Goal: Obtain resource: Obtain resource

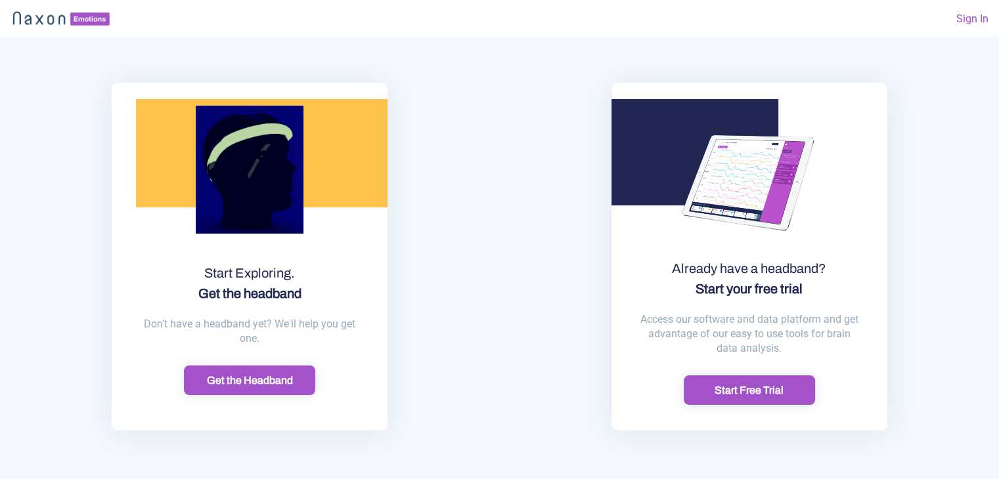
click at [257, 378] on div "Get the Headband" at bounding box center [249, 381] width 123 height 14
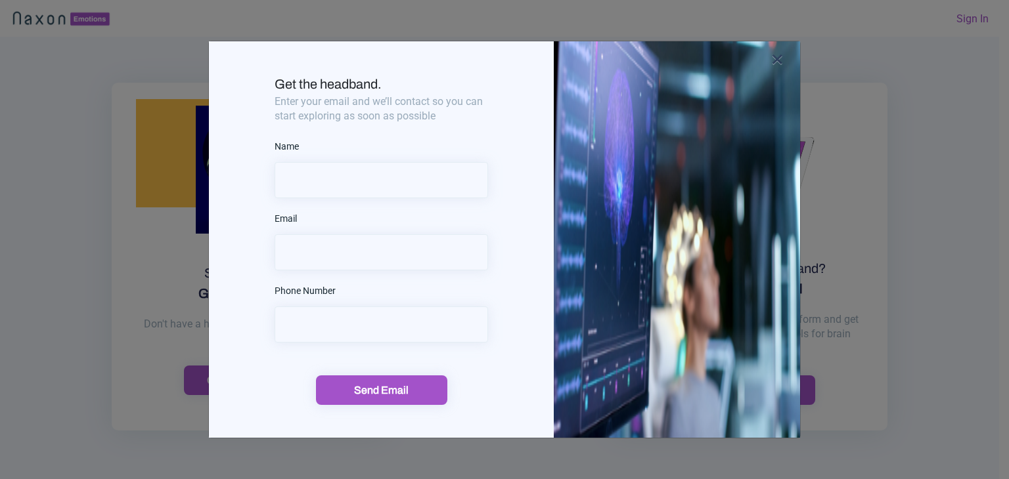
click at [400, 179] on input "text" at bounding box center [381, 180] width 213 height 36
type input "a"
type input "[PERSON_NAME]"
type input "[EMAIL_ADDRESS][DOMAIN_NAME]"
type input "8437810985"
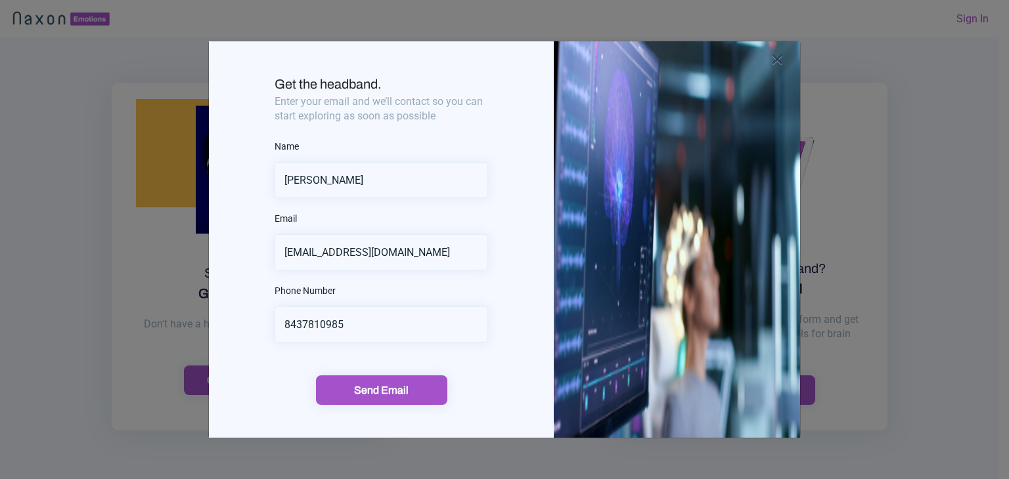
click at [357, 394] on div "Send Email" at bounding box center [381, 391] width 123 height 14
click at [378, 389] on div "Send Email" at bounding box center [381, 391] width 123 height 14
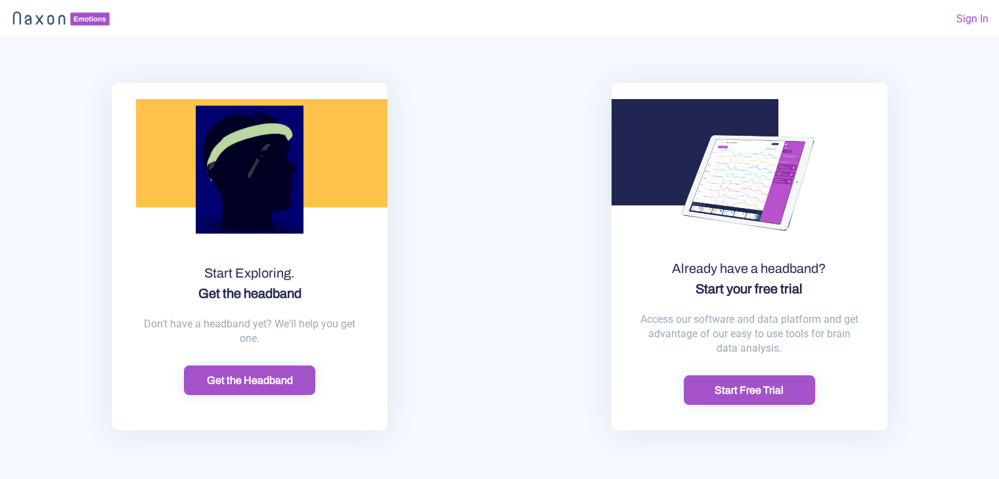
click at [229, 384] on div "Get the Headband" at bounding box center [249, 381] width 123 height 14
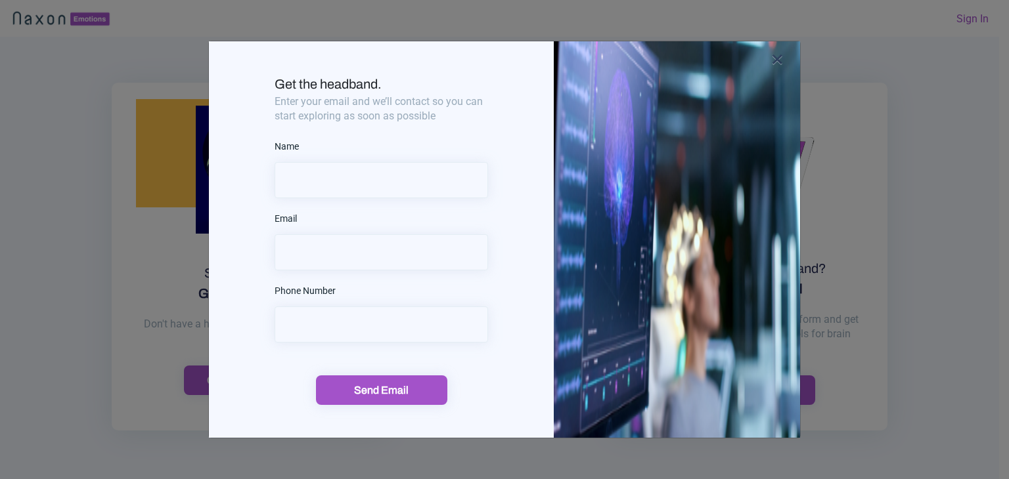
click at [301, 181] on input "text" at bounding box center [381, 180] width 213 height 36
type input "Dr. Ashutosh Mishra"
type input "[EMAIL_ADDRESS][DOMAIN_NAME]"
type input "8437810985"
click at [369, 391] on div "Send Email" at bounding box center [381, 391] width 123 height 14
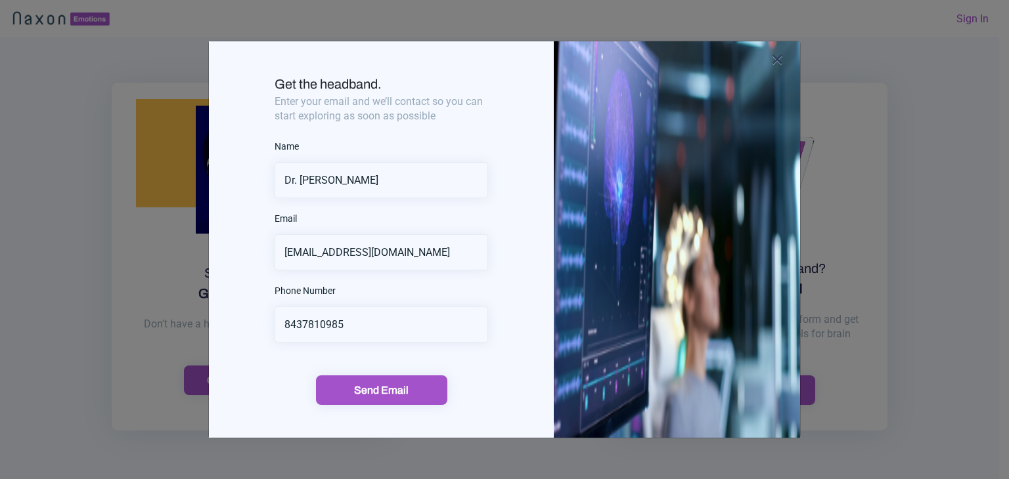
click at [370, 382] on button "Send Email" at bounding box center [381, 391] width 131 height 30
click at [414, 177] on input "Dr. Ashutosh Mishra" at bounding box center [381, 180] width 213 height 36
click at [378, 388] on div "Send Email" at bounding box center [381, 391] width 123 height 14
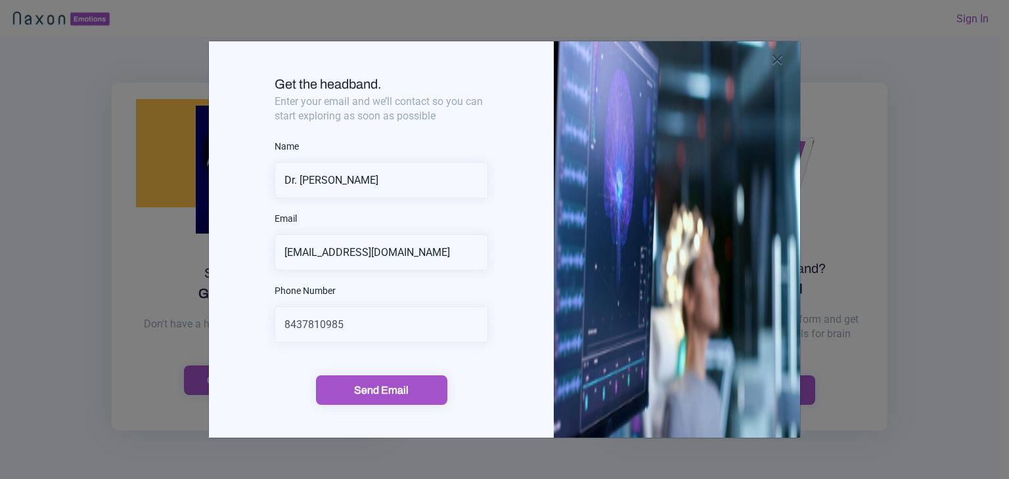
click at [389, 324] on input "8437810985" at bounding box center [381, 325] width 213 height 36
click at [434, 259] on input "[EMAIL_ADDRESS][DOMAIN_NAME]" at bounding box center [381, 252] width 213 height 36
click at [316, 376] on button "Send Email" at bounding box center [381, 391] width 131 height 30
click at [772, 58] on span "×" at bounding box center [777, 59] width 12 height 27
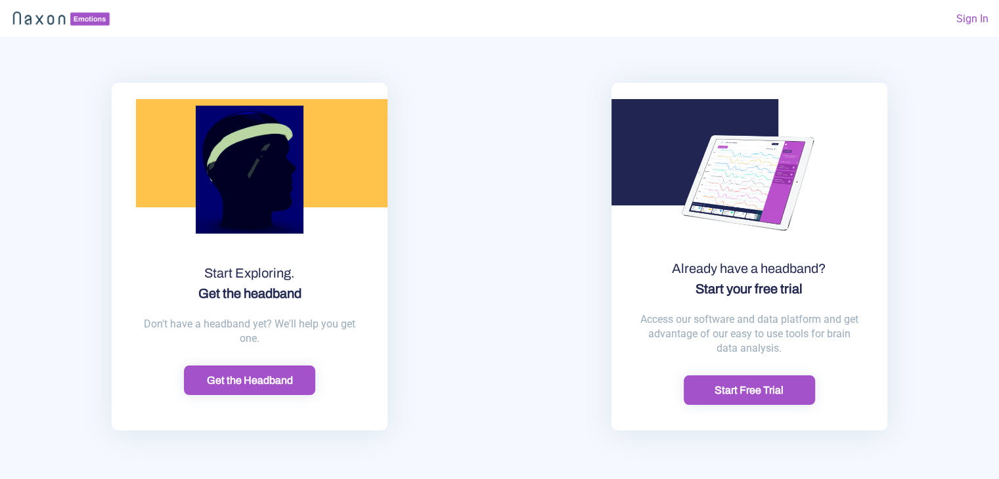
click at [938, 169] on div "Already have a headband? Start your free trial Access our software and data pla…" at bounding box center [750, 257] width 500 height 374
